Goal: Information Seeking & Learning: Learn about a topic

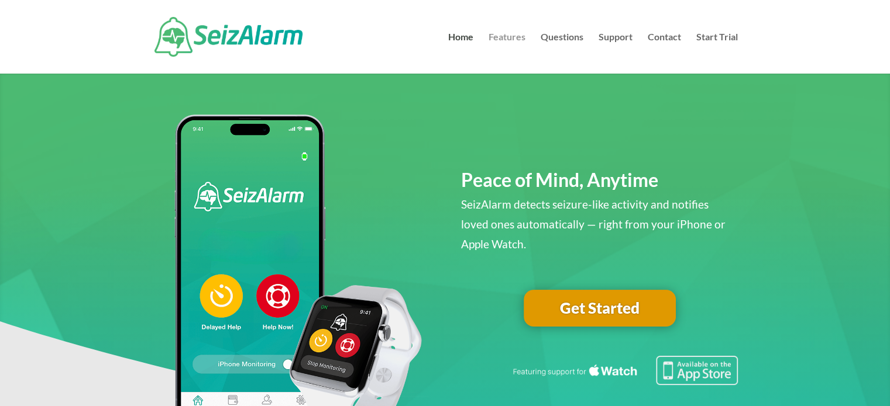
click at [494, 35] on link "Features" at bounding box center [506, 53] width 37 height 41
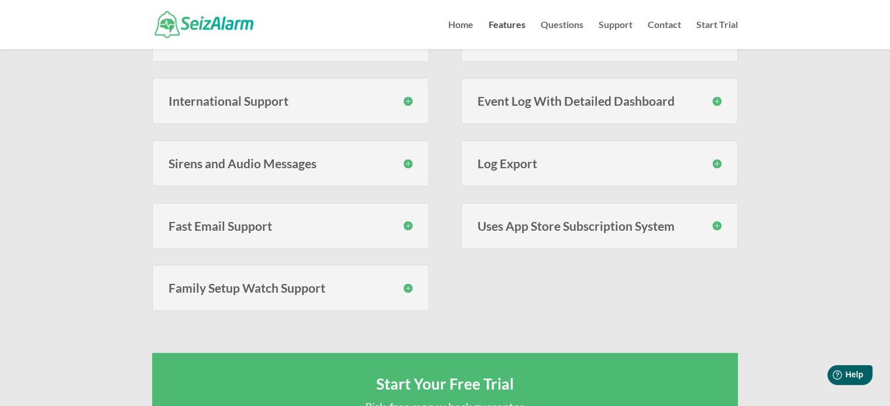
scroll to position [526, 0]
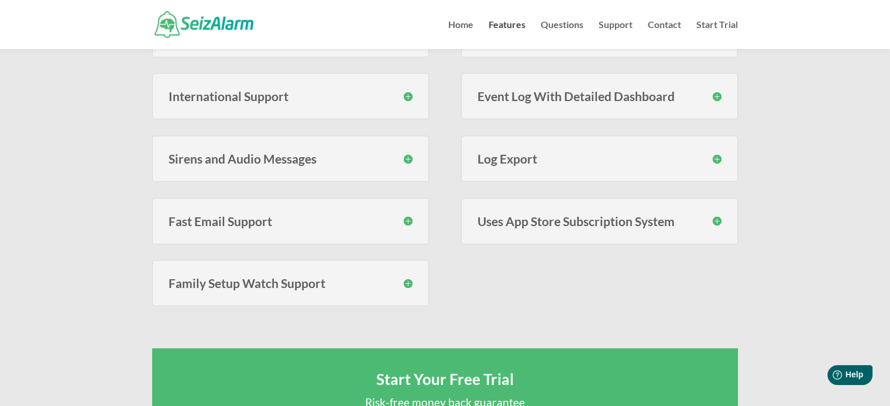
click at [411, 156] on h3 "Sirens and Audio Messages" at bounding box center [290, 159] width 244 height 12
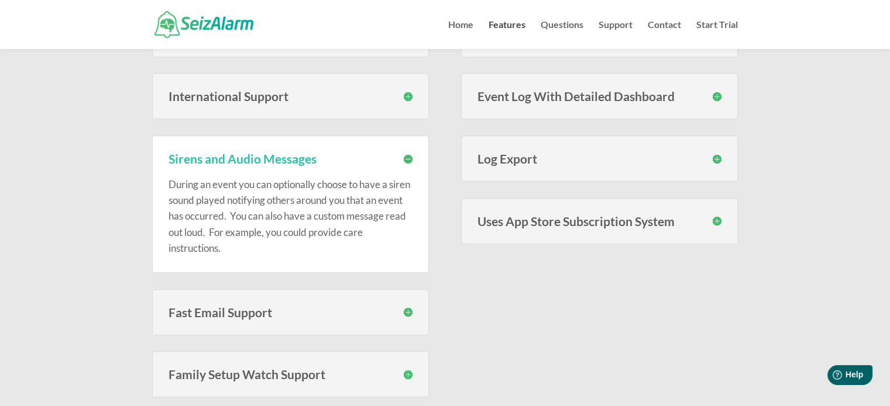
click at [411, 156] on h3 "Sirens and Audio Messages" at bounding box center [290, 159] width 244 height 12
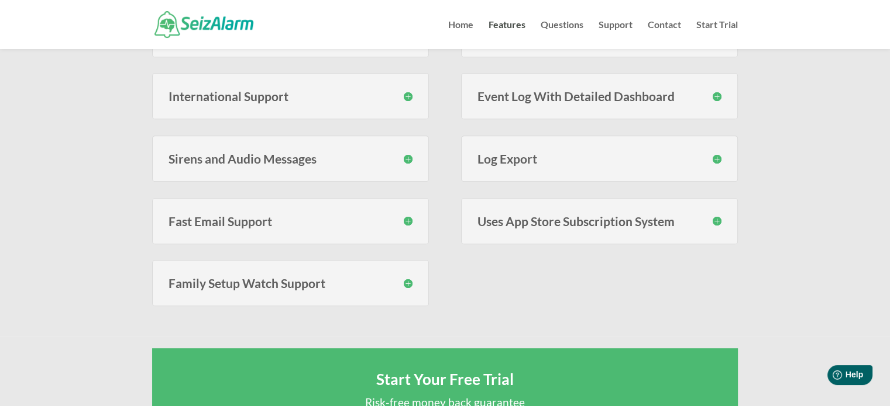
click at [407, 282] on h3 "Family Setup Watch Support" at bounding box center [290, 283] width 244 height 12
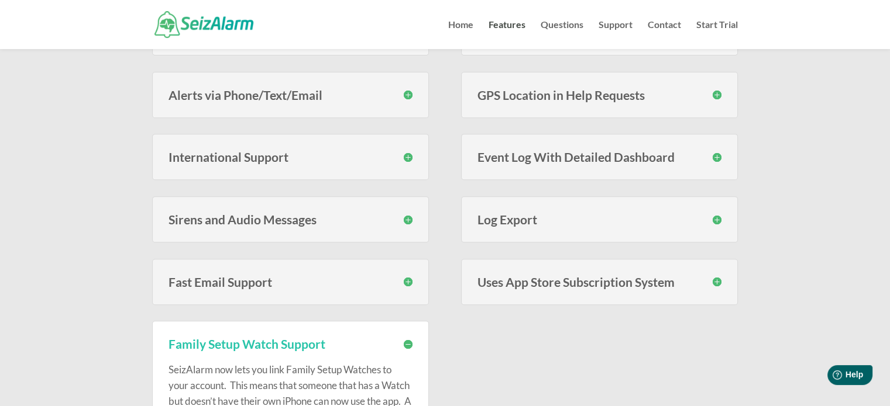
scroll to position [468, 0]
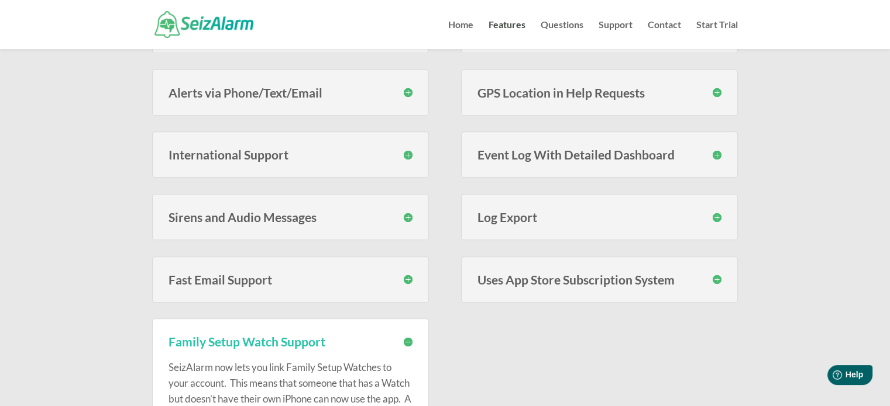
click at [716, 277] on h3 "Uses App Store Subscription System" at bounding box center [599, 280] width 244 height 12
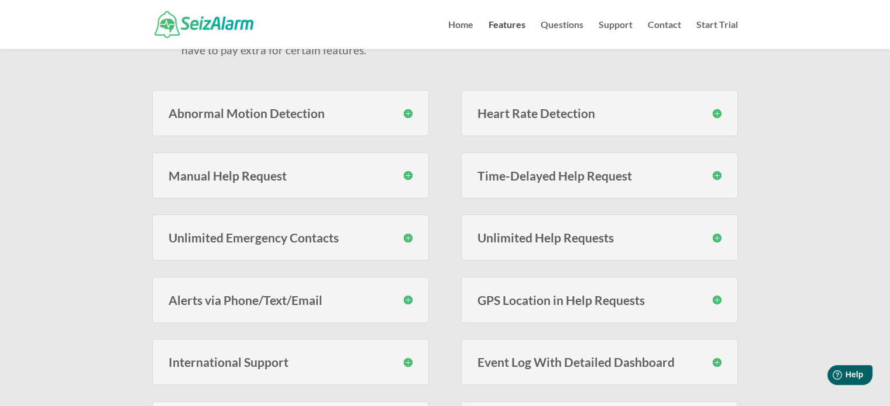
scroll to position [234, 0]
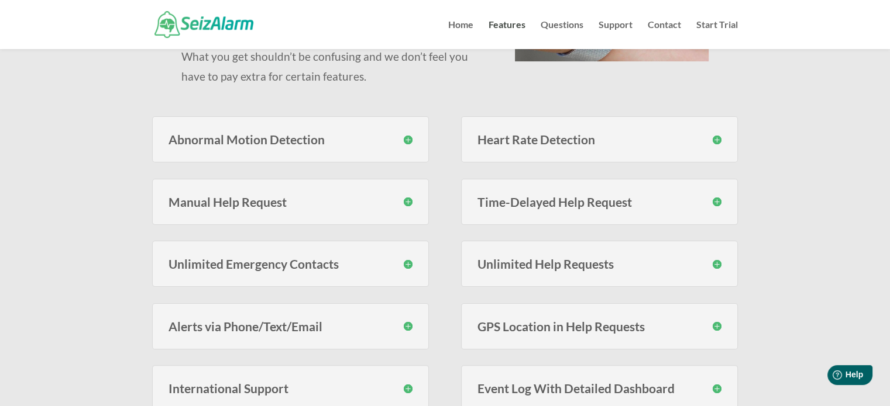
click at [405, 140] on h3 "Abnormal Motion Detection" at bounding box center [290, 139] width 244 height 12
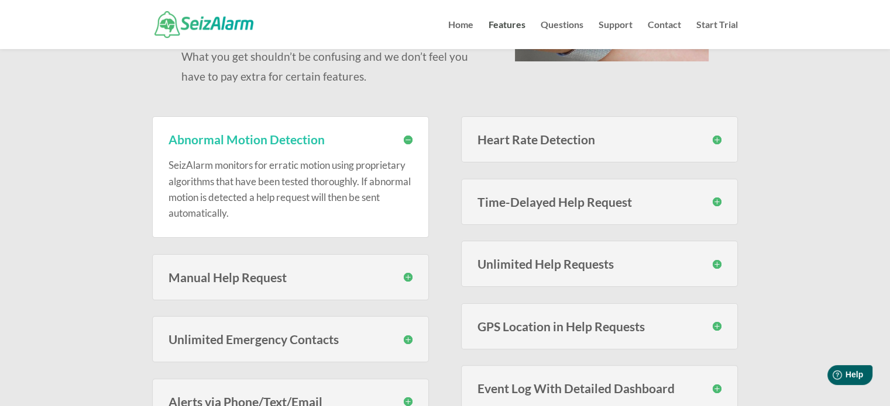
click at [719, 139] on h3 "Heart Rate Detection" at bounding box center [599, 139] width 244 height 12
